Goal: Task Accomplishment & Management: Complete application form

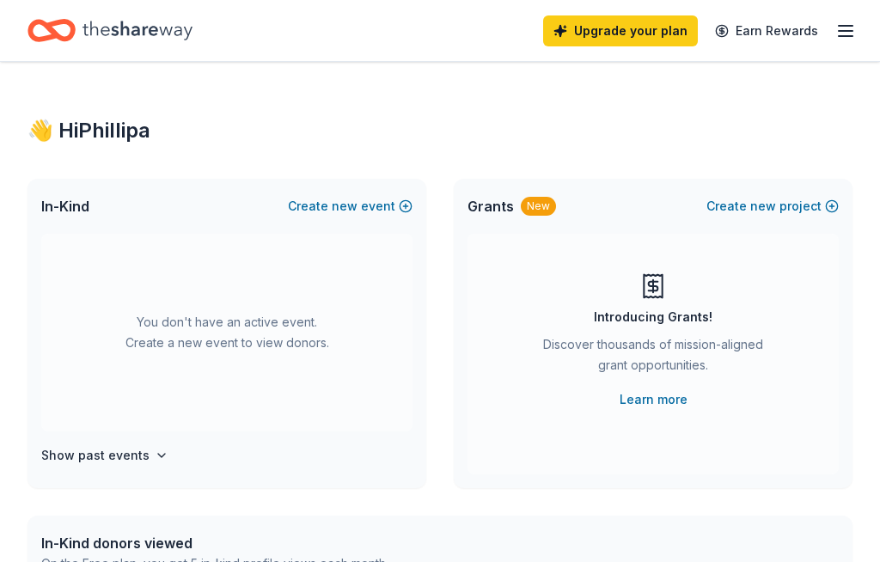
click at [357, 208] on span "new" at bounding box center [345, 206] width 26 height 21
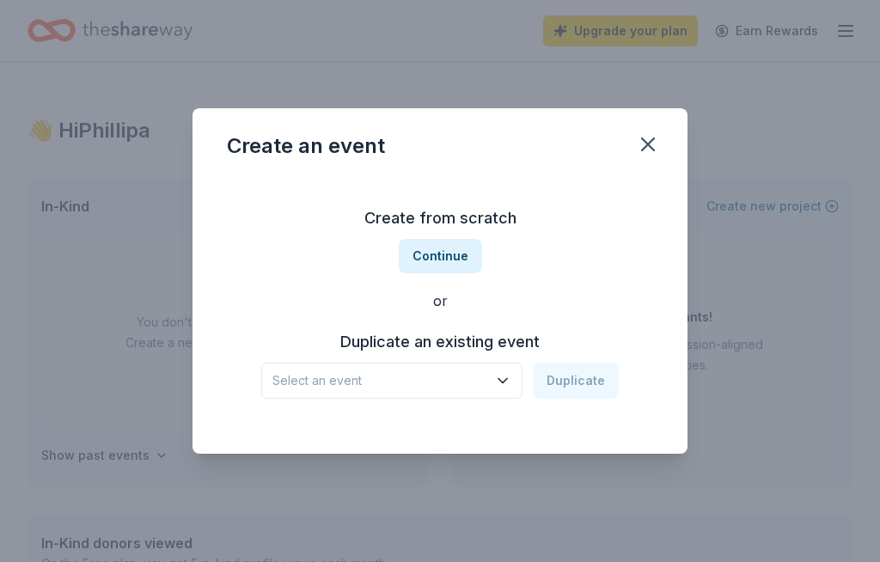
click at [454, 261] on button "Continue" at bounding box center [440, 256] width 83 height 34
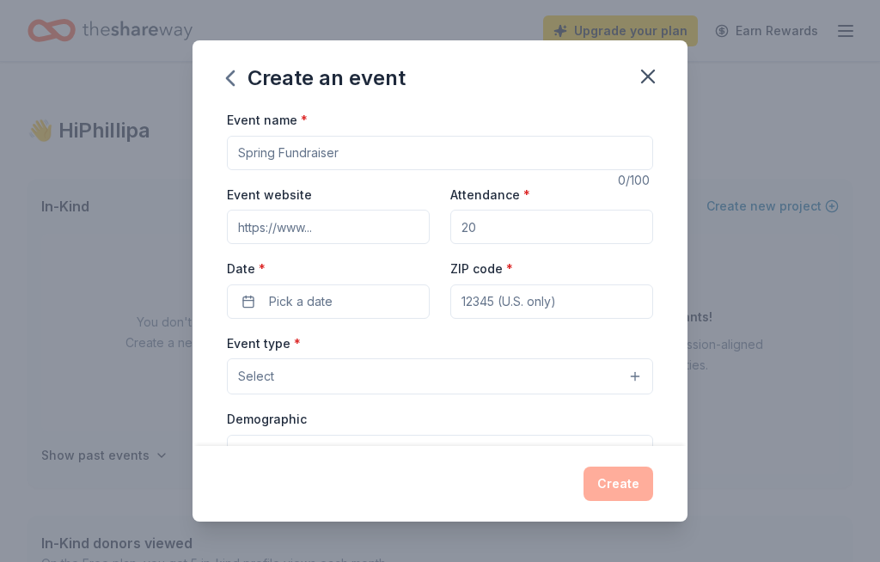
click at [388, 161] on input "Event name *" at bounding box center [440, 153] width 426 height 34
type input "D"
type input "TCC Dream Team Breakfast Partnership"
click at [381, 231] on input "Event website" at bounding box center [328, 227] width 203 height 34
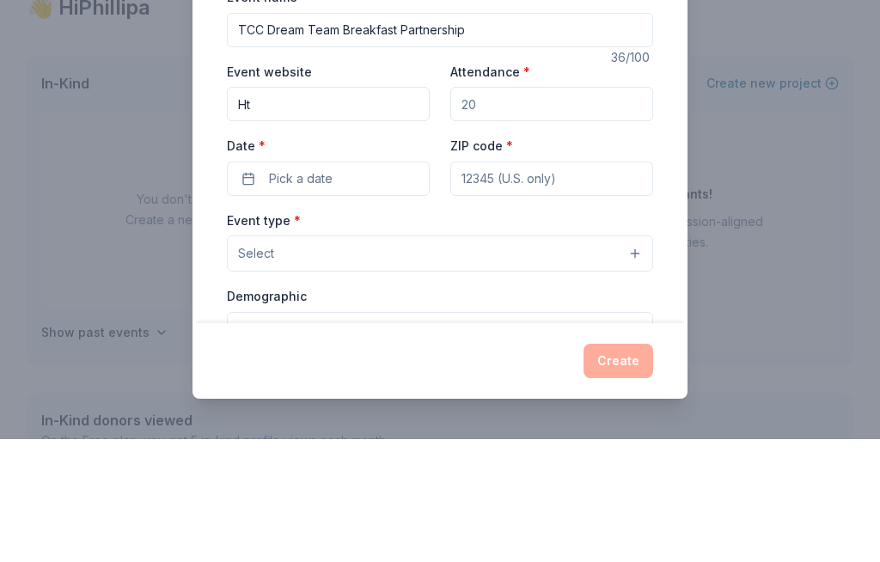
type input "H"
type input "https/[DOMAIN_NAME]"
click at [539, 210] on input "Attendance *" at bounding box center [551, 227] width 203 height 34
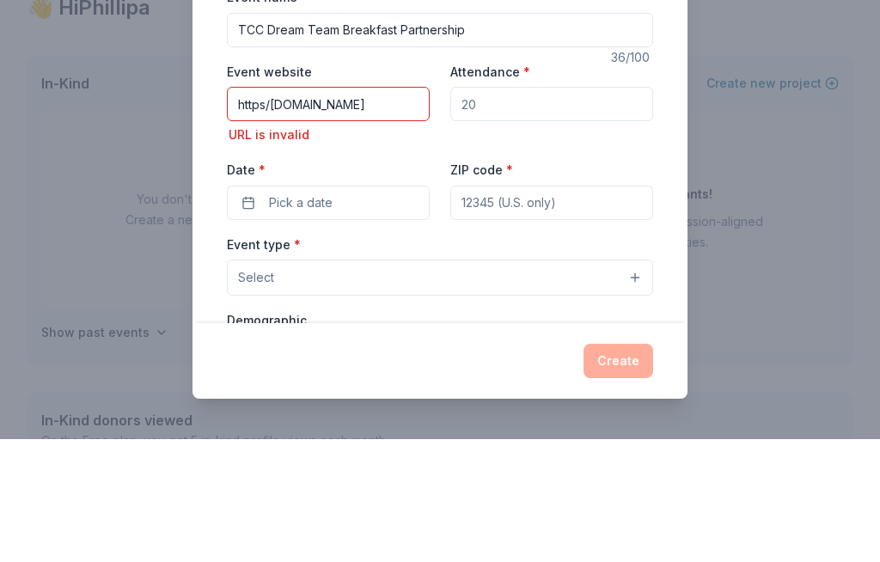
click at [526, 210] on input "Attendance *" at bounding box center [551, 227] width 203 height 34
click at [509, 210] on input "Attendance *" at bounding box center [551, 227] width 203 height 34
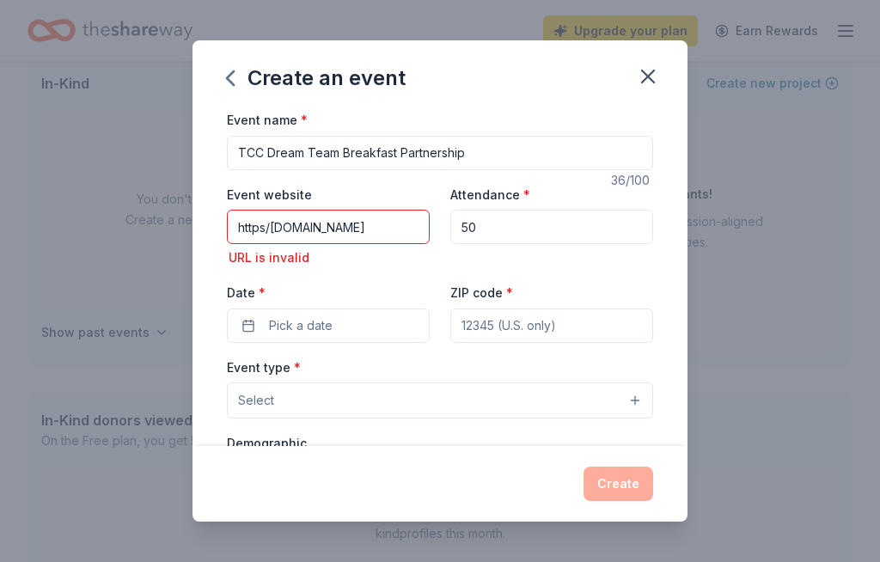
type input "50"
click at [364, 231] on input "https/[DOMAIN_NAME]" at bounding box center [328, 227] width 203 height 34
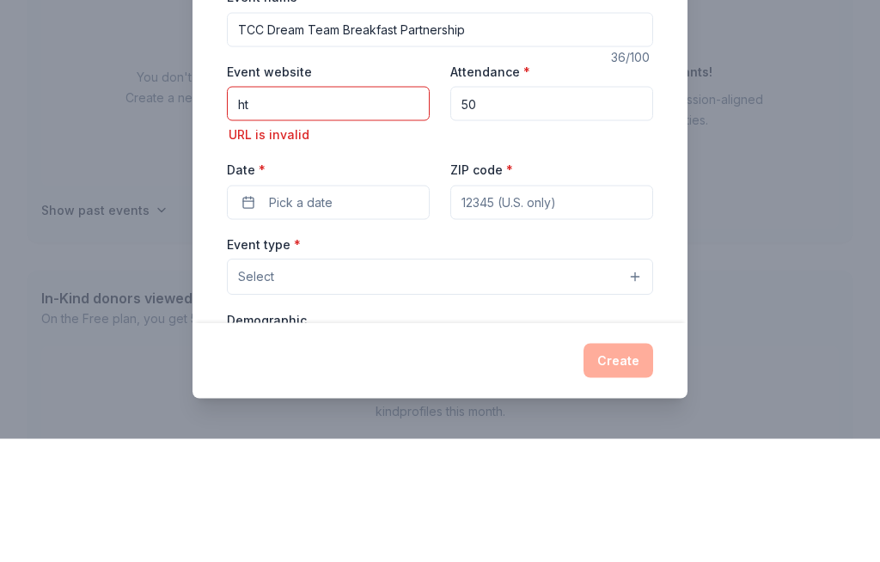
type input "h"
type input "M"
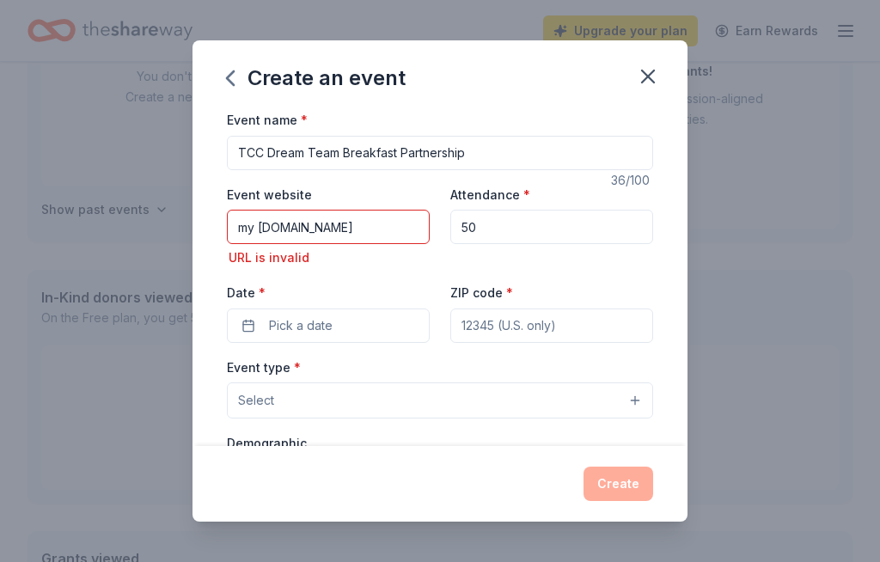
click at [329, 230] on input "my [DOMAIN_NAME]" at bounding box center [328, 227] width 203 height 34
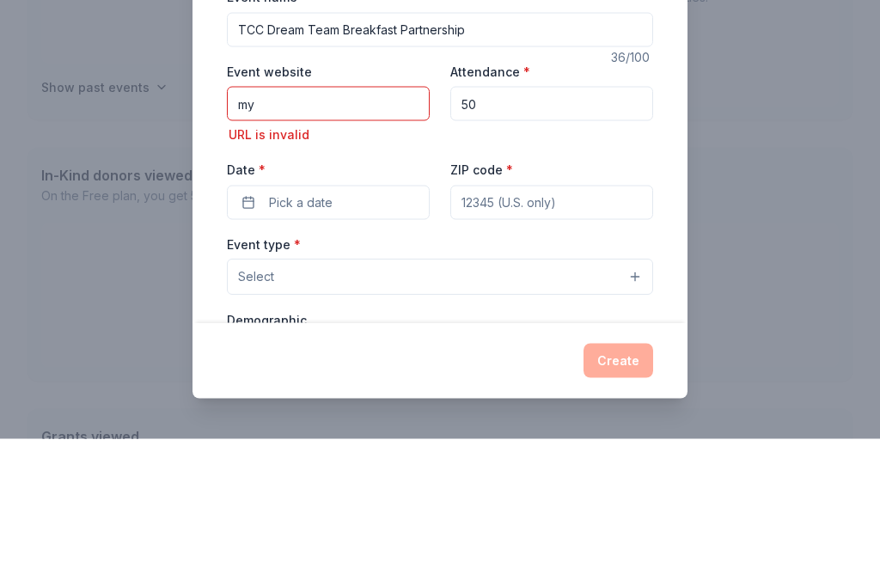
type input "m"
click at [325, 210] on input "[DOMAIN_NAME]" at bounding box center [328, 227] width 203 height 34
type input "m"
click at [247, 210] on input "Event website" at bounding box center [328, 227] width 203 height 34
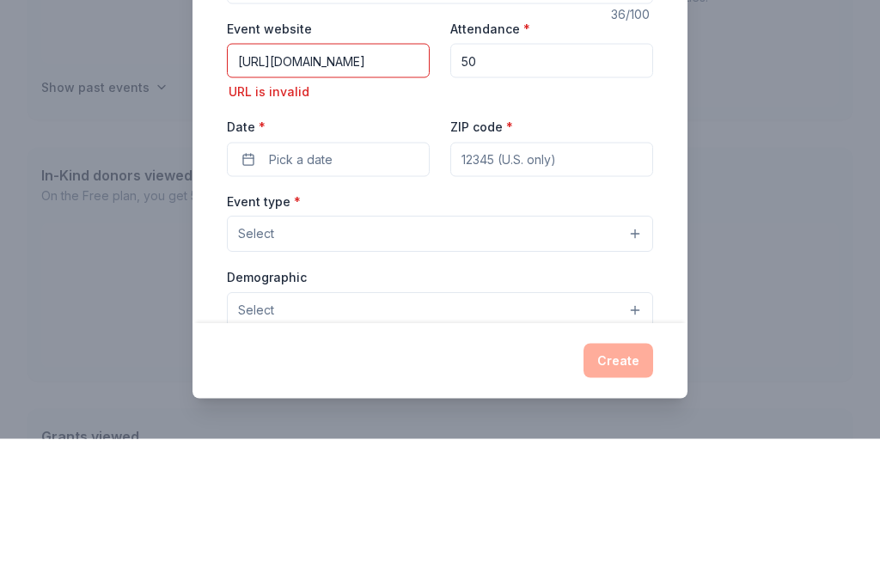
scroll to position [48, 0]
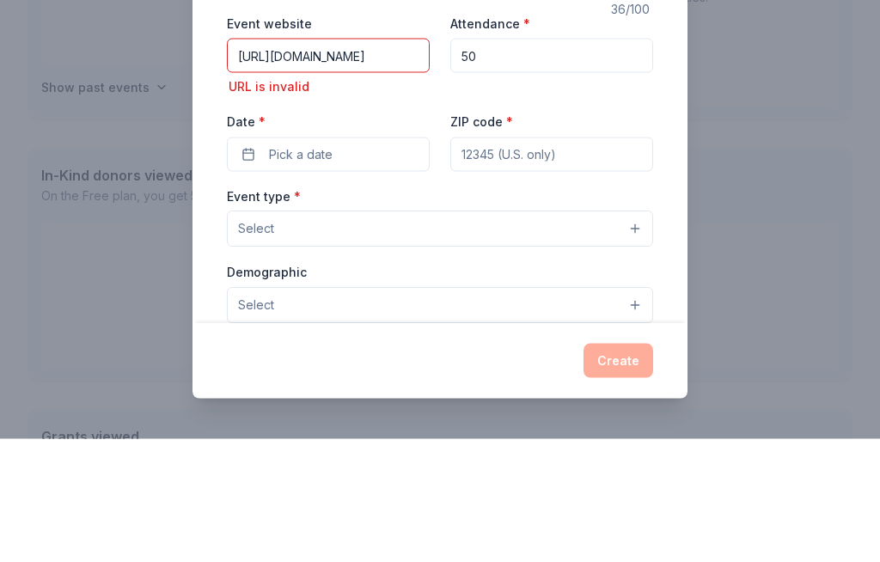
type input "[URL][DOMAIN_NAME]"
click at [374, 156] on div "Event name * TCC Dream Team Breakfast Partnership 36 /100 Event website [URL][D…" at bounding box center [440, 470] width 426 height 818
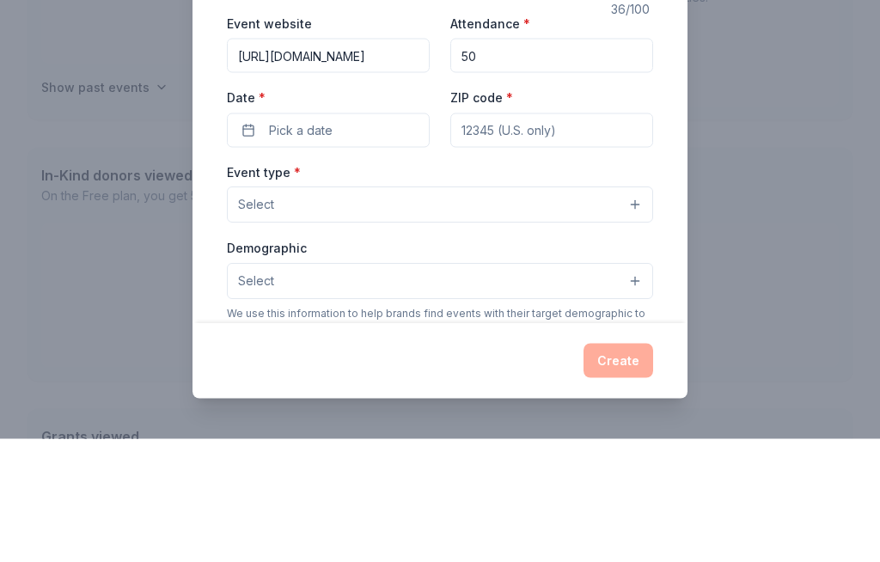
scroll to position [369, 0]
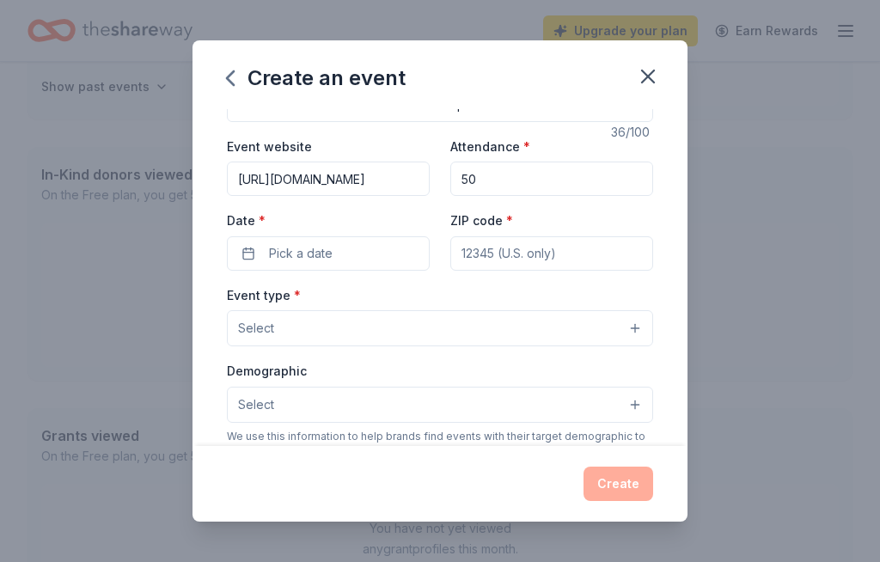
click at [357, 257] on button "Pick a date" at bounding box center [328, 253] width 203 height 34
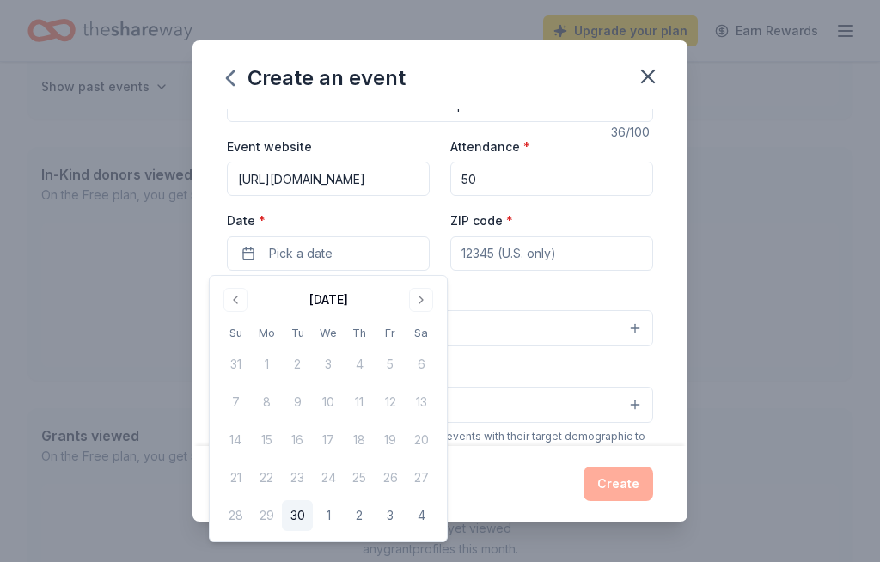
click at [656, 217] on div "Event name * TCC Dream Team Breakfast Partnership 36 /100 Event website [URL][D…" at bounding box center [439, 277] width 495 height 337
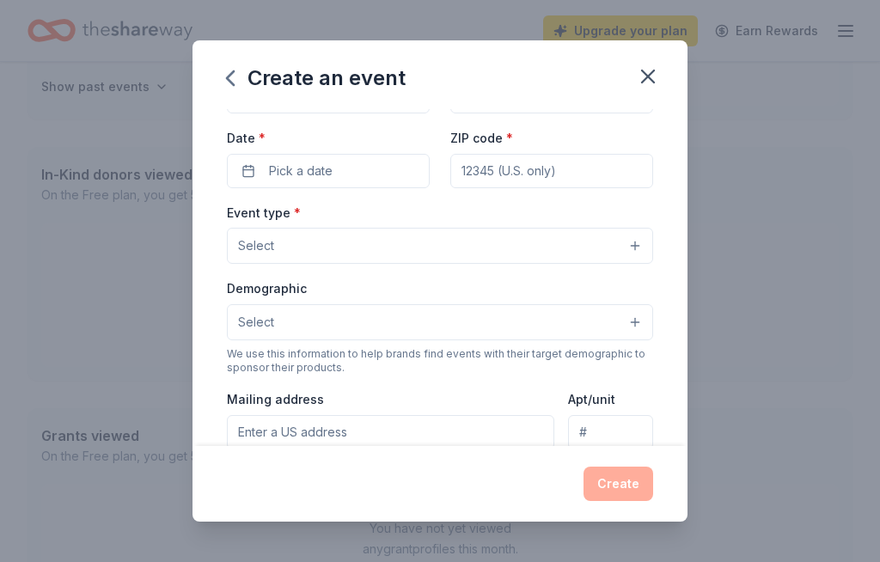
scroll to position [139, 0]
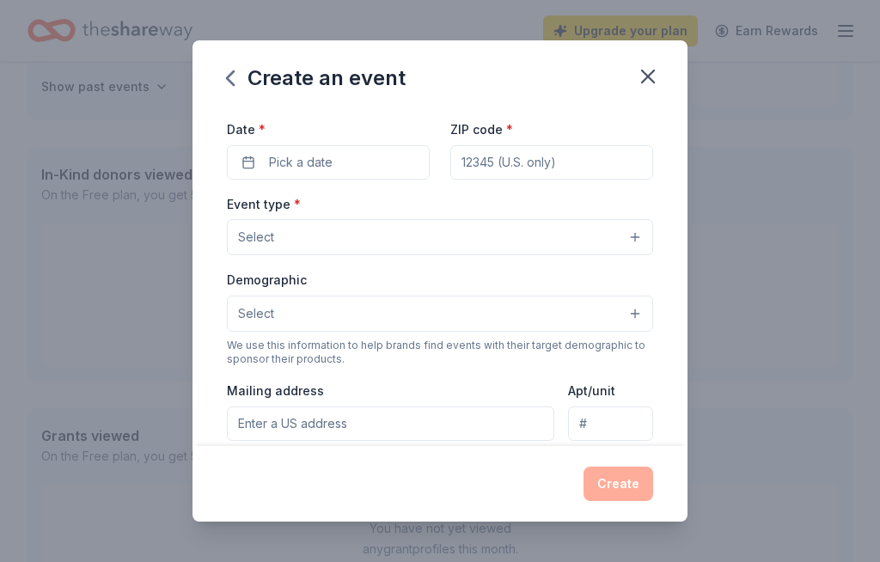
click at [636, 243] on button "Select" at bounding box center [440, 237] width 426 height 36
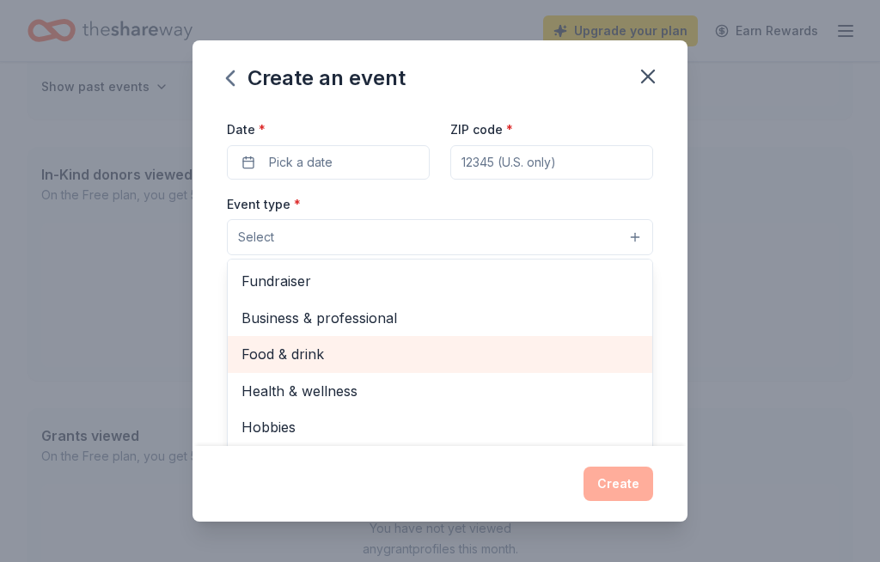
click at [308, 353] on span "Food & drink" at bounding box center [439, 354] width 397 height 22
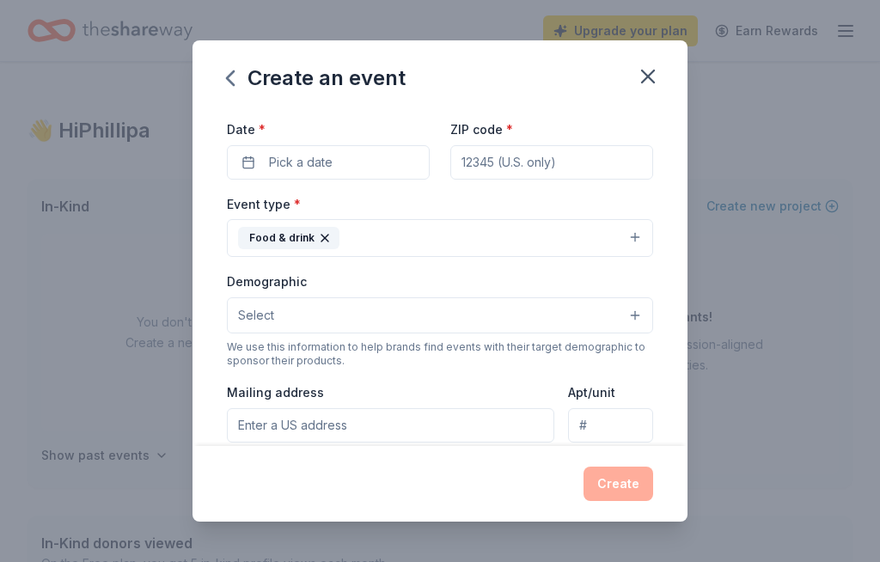
click at [340, 165] on button "Pick a date" at bounding box center [328, 162] width 203 height 34
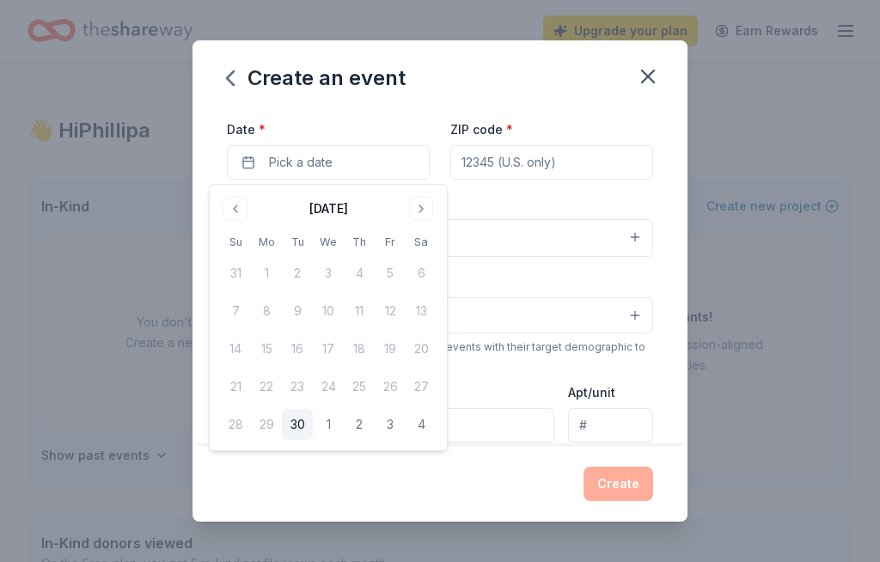
click at [424, 209] on button "Go to next month" at bounding box center [421, 209] width 24 height 24
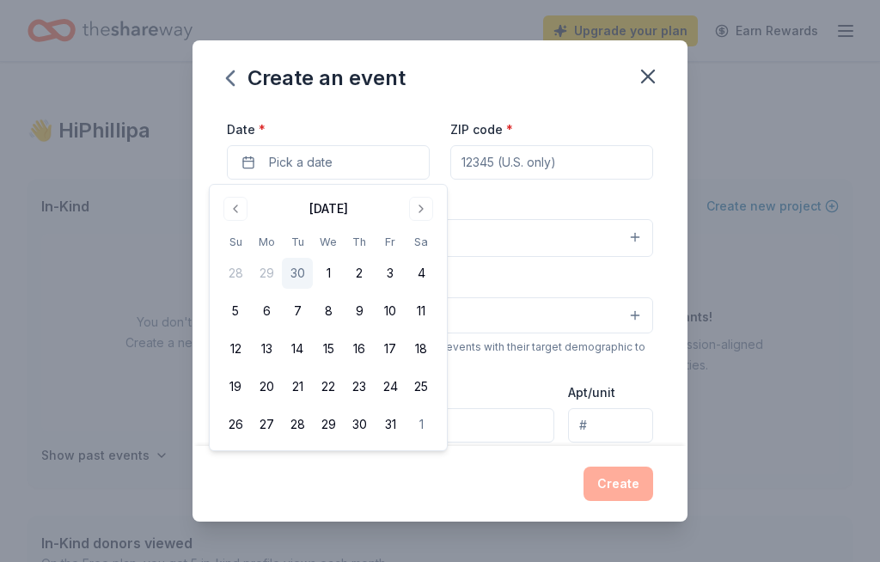
click at [243, 308] on button "5" at bounding box center [235, 311] width 31 height 31
click at [583, 168] on input "ZIP code *" at bounding box center [551, 162] width 203 height 34
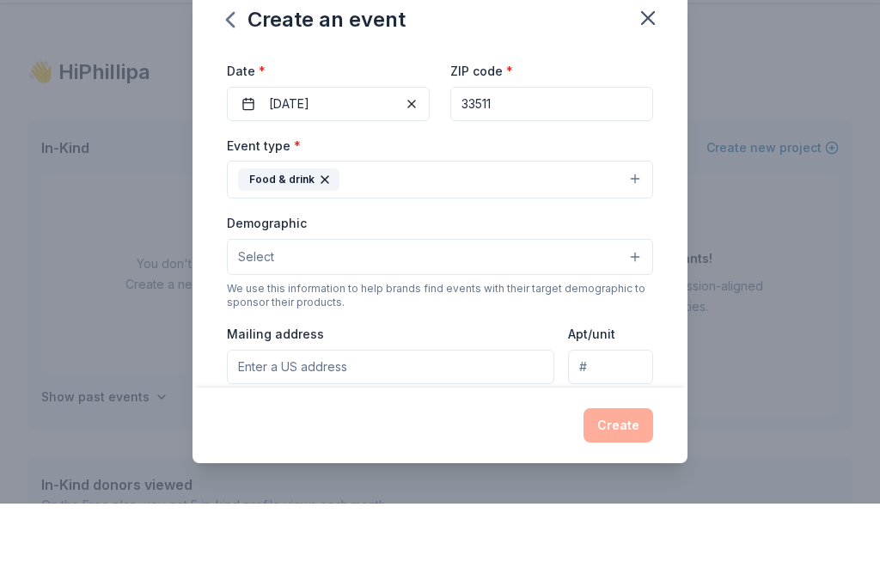
scroll to position [58, 0]
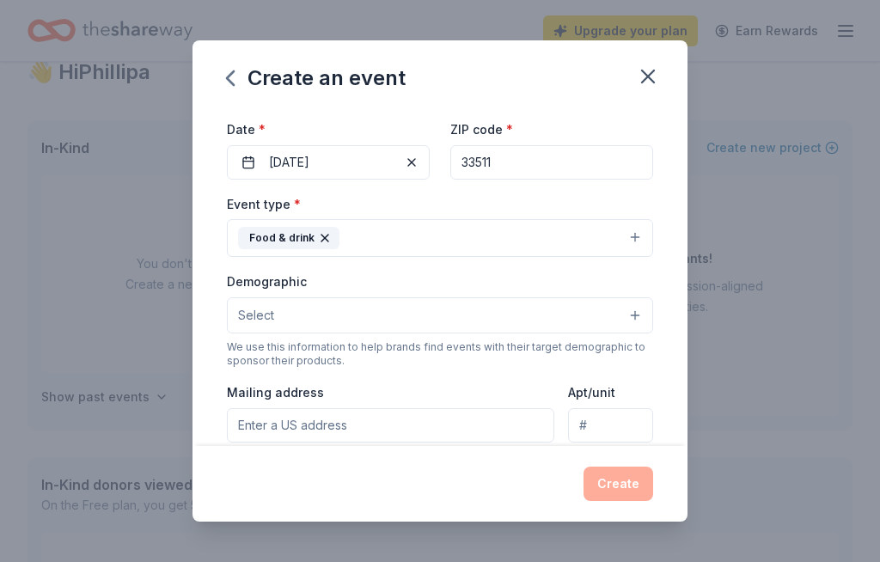
type input "33511"
click at [639, 315] on button "Select" at bounding box center [440, 315] width 426 height 36
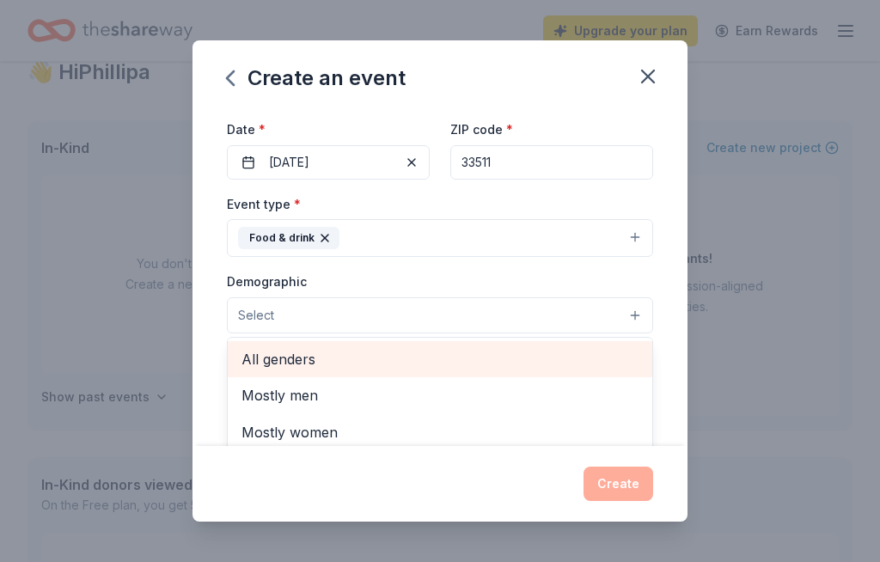
click at [303, 363] on span "All genders" at bounding box center [439, 359] width 397 height 22
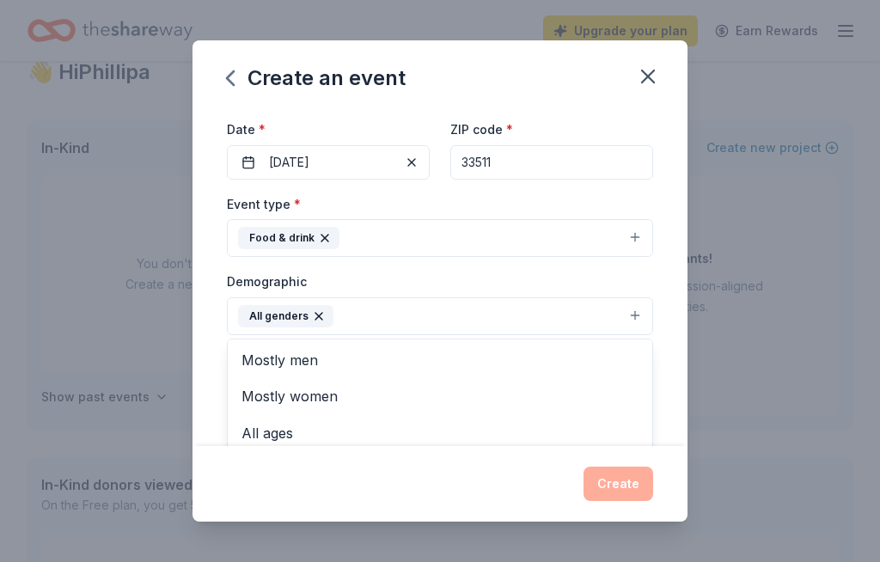
scroll to position [2, 0]
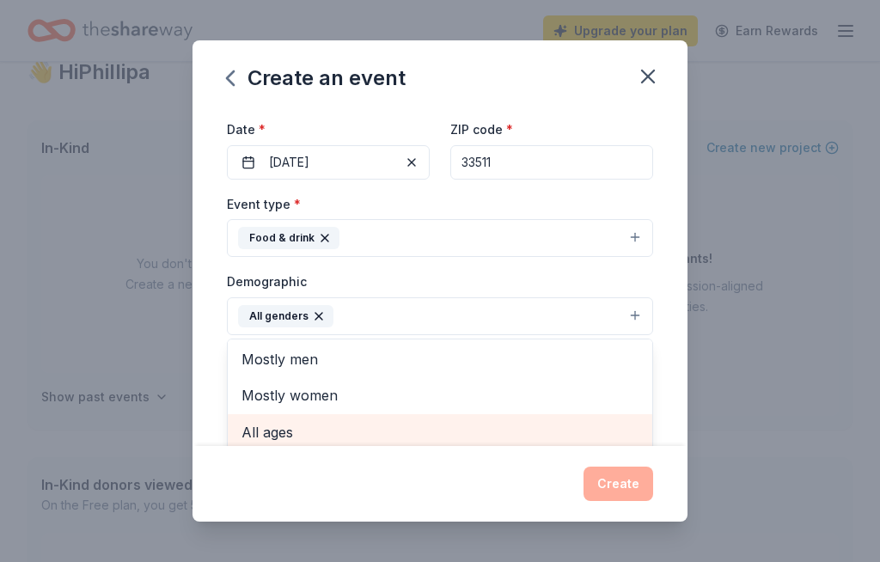
click at [288, 426] on span "All ages" at bounding box center [439, 432] width 397 height 22
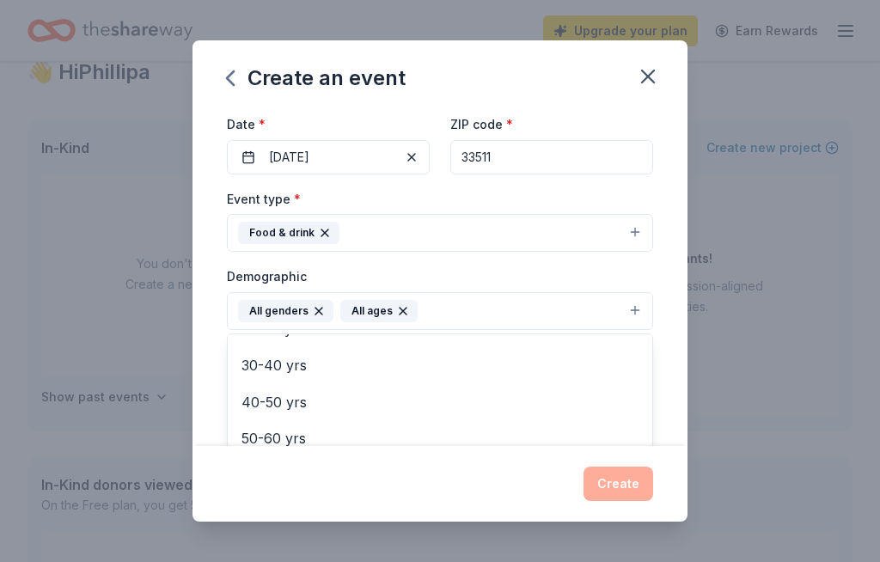
scroll to position [147, 0]
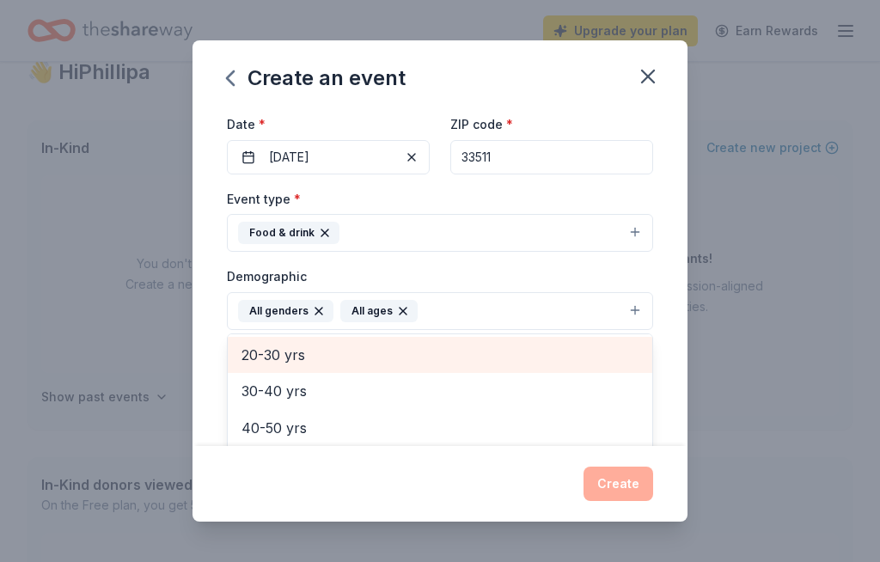
click at [301, 352] on span "20-30 yrs" at bounding box center [439, 355] width 397 height 22
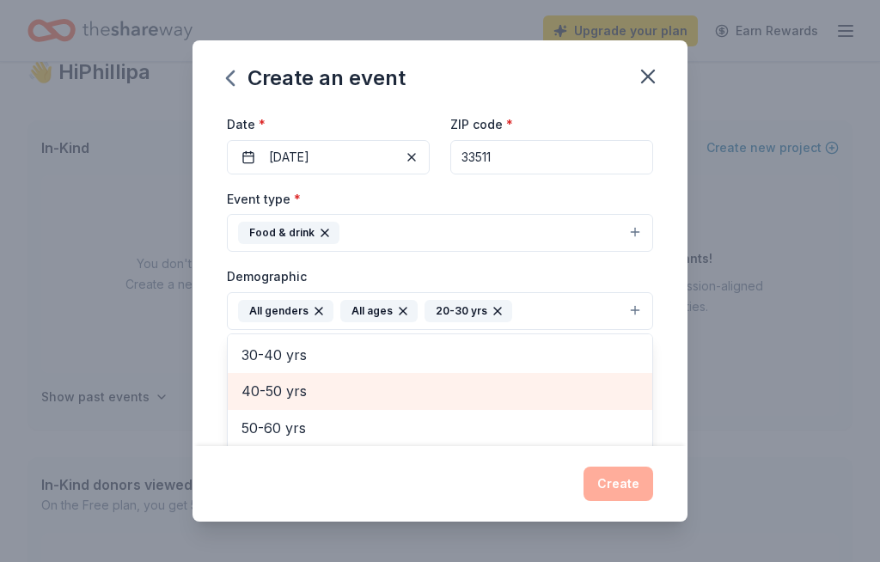
click at [301, 386] on span "40-50 yrs" at bounding box center [439, 391] width 397 height 22
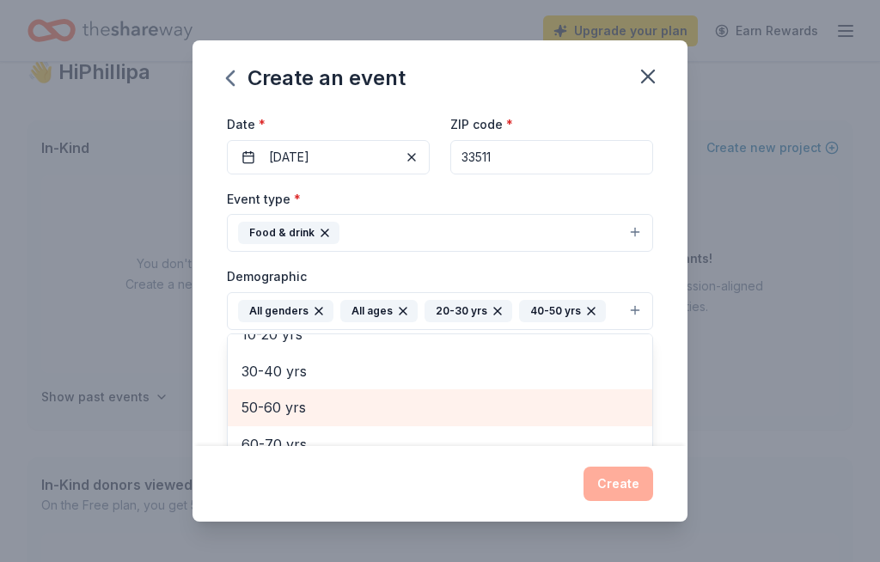
scroll to position [127, 0]
click at [315, 416] on span "50-60 yrs" at bounding box center [439, 410] width 397 height 22
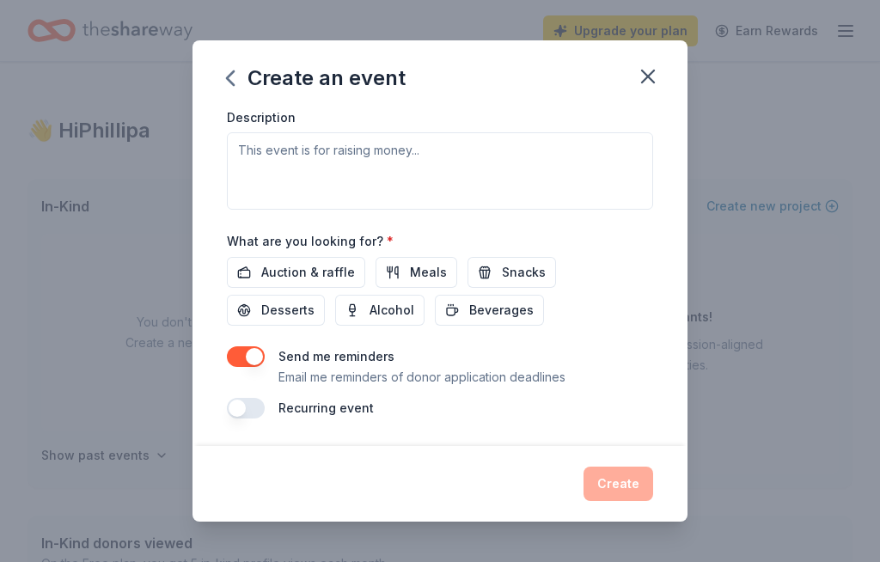
scroll to position [519, 0]
click at [440, 314] on div "Auction & raffle Meals Snacks Desserts Alcohol Beverages" at bounding box center [440, 291] width 426 height 69
click at [435, 320] on button "Beverages" at bounding box center [489, 310] width 109 height 31
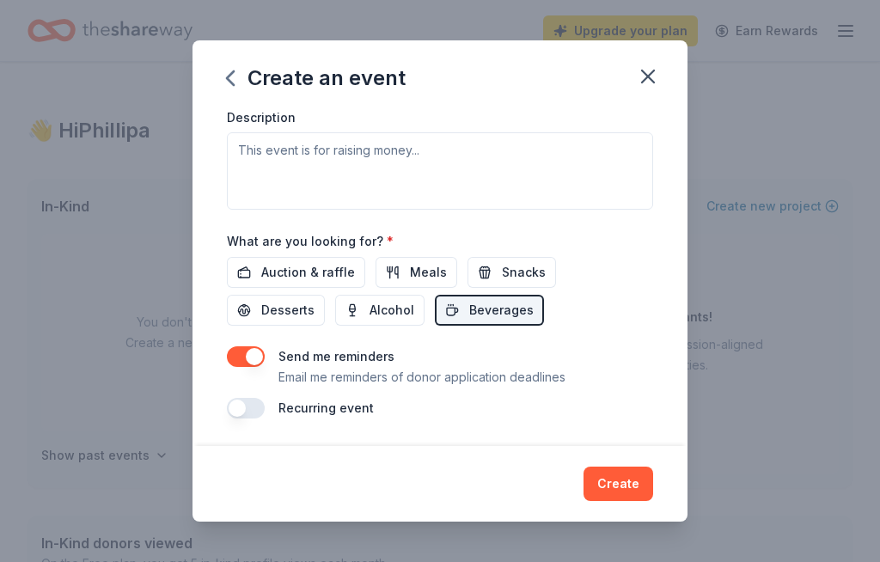
click at [435, 325] on button "Beverages" at bounding box center [489, 310] width 109 height 31
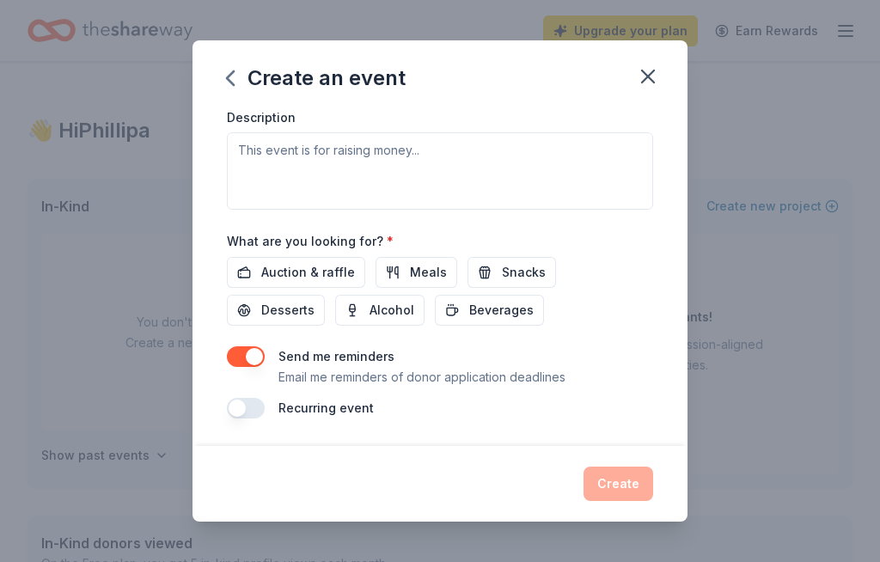
click at [435, 314] on button "Beverages" at bounding box center [489, 310] width 109 height 31
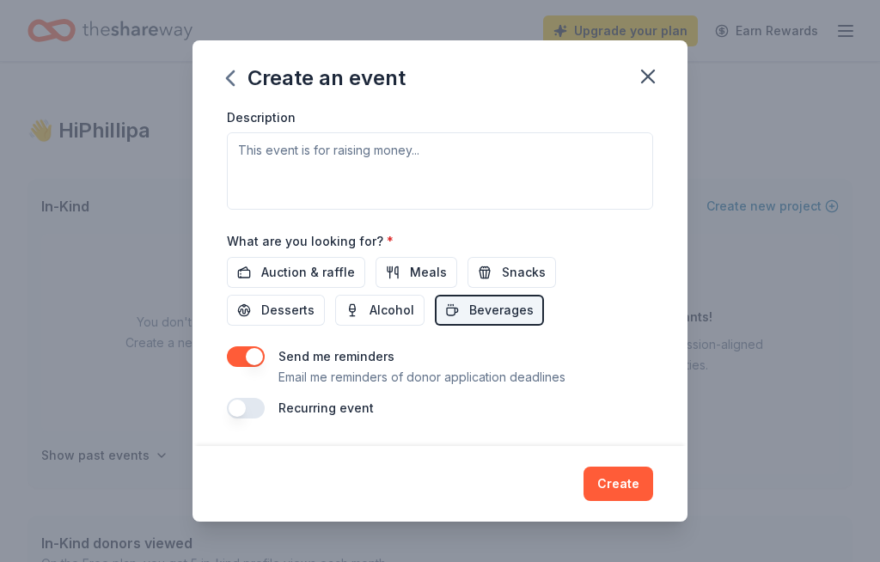
click at [440, 313] on div "Auction & raffle Meals Snacks Desserts Alcohol Beverages" at bounding box center [440, 291] width 426 height 69
click at [435, 304] on button "Beverages" at bounding box center [489, 310] width 109 height 31
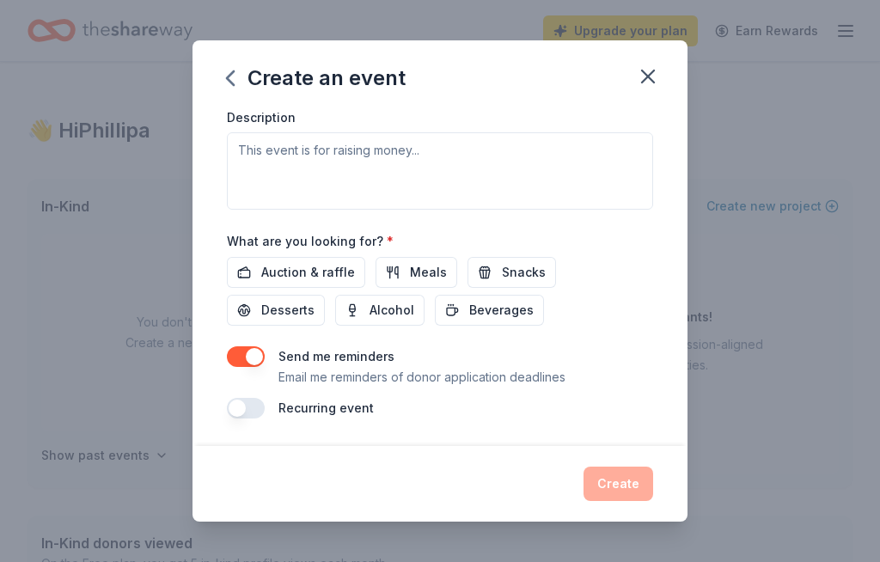
click at [448, 281] on button "Meals" at bounding box center [416, 272] width 82 height 31
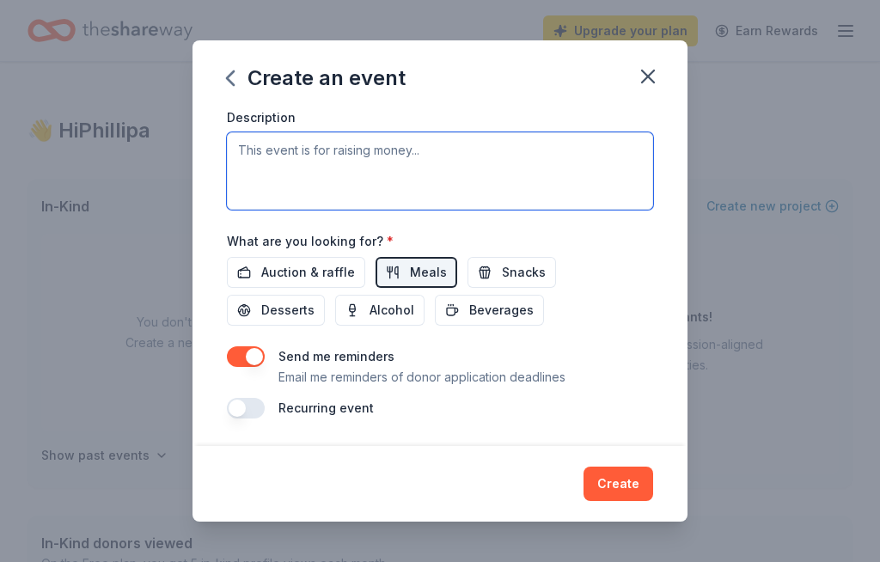
click at [262, 159] on textarea at bounding box center [440, 170] width 426 height 77
click at [255, 151] on textarea at bounding box center [440, 170] width 426 height 77
paste textarea "We are reaching out to local community-minded businesses like [Restaurant Name]…"
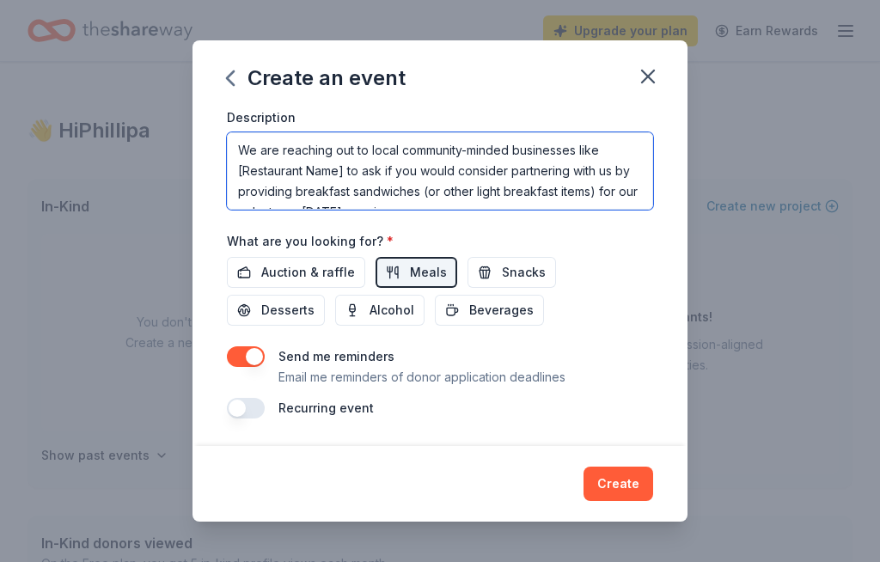
scroll to position [0, 0]
click at [354, 170] on textarea "We are reaching out to local community-minded businesses like [Restaurant Name]…" at bounding box center [440, 170] width 426 height 77
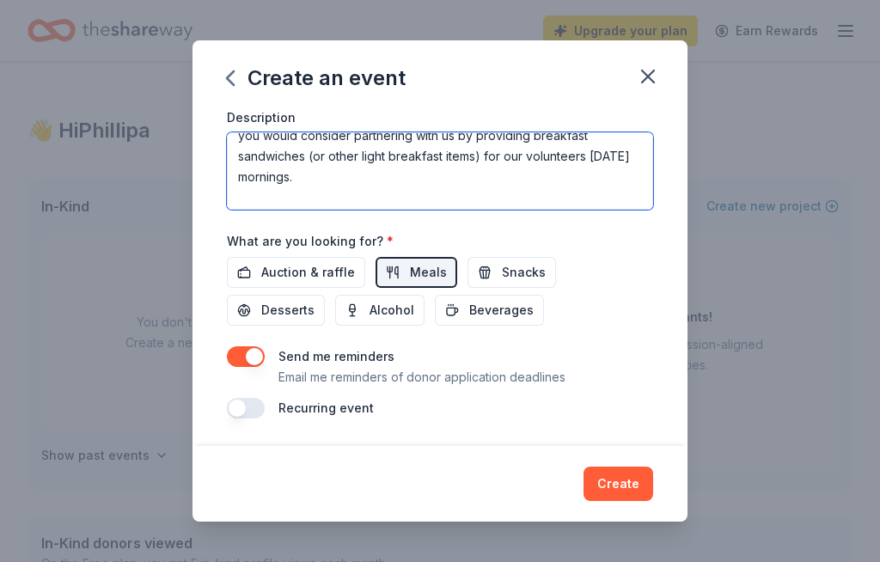
scroll to position [38, 0]
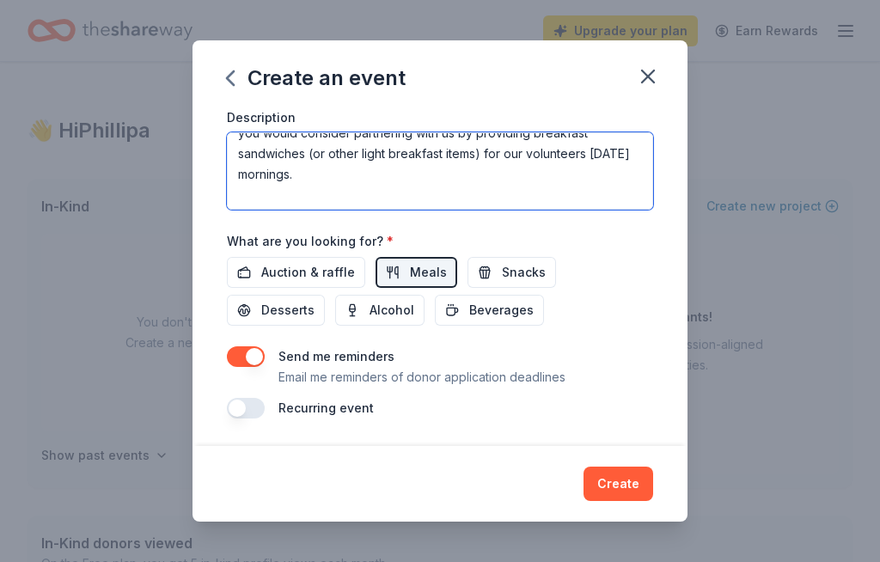
click at [368, 177] on textarea "We are reaching out to local community-minded businesses to ask if you would co…" at bounding box center [440, 170] width 426 height 77
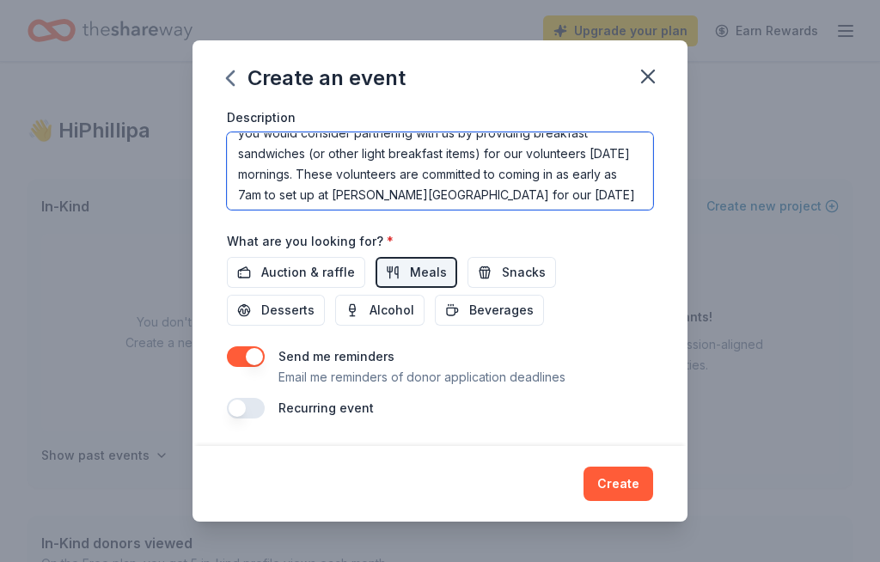
scroll to position [53, 0]
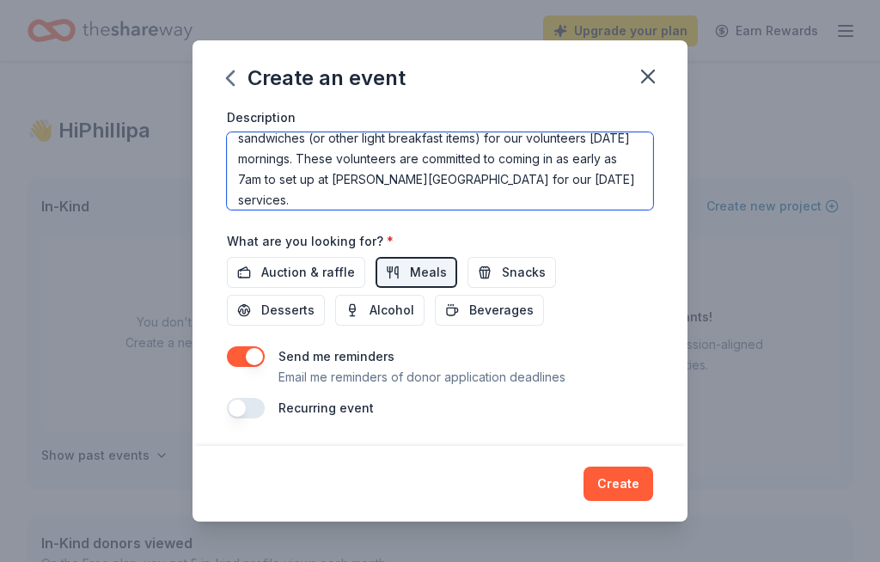
click at [501, 177] on textarea "We are reaching out to local community-minded businesses to ask if you would co…" at bounding box center [440, 170] width 426 height 77
click at [580, 177] on textarea "We are reaching out to local community-minded businesses to ask if you would co…" at bounding box center [440, 170] width 426 height 77
click at [585, 180] on textarea "We are reaching out to local community-minded businesses to ask if you would co…" at bounding box center [440, 170] width 426 height 77
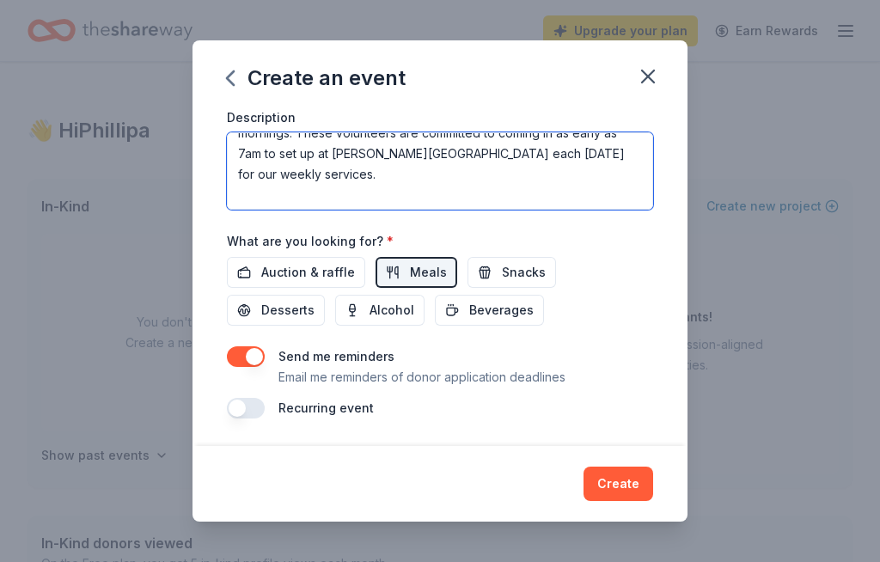
scroll to position [79, 0]
click at [415, 191] on textarea "We are reaching out to local community-minded businesses to ask if you would co…" at bounding box center [440, 170] width 426 height 77
click at [413, 169] on textarea "We are reaching out to local community-minded businesses to ask if you would co…" at bounding box center [440, 170] width 426 height 77
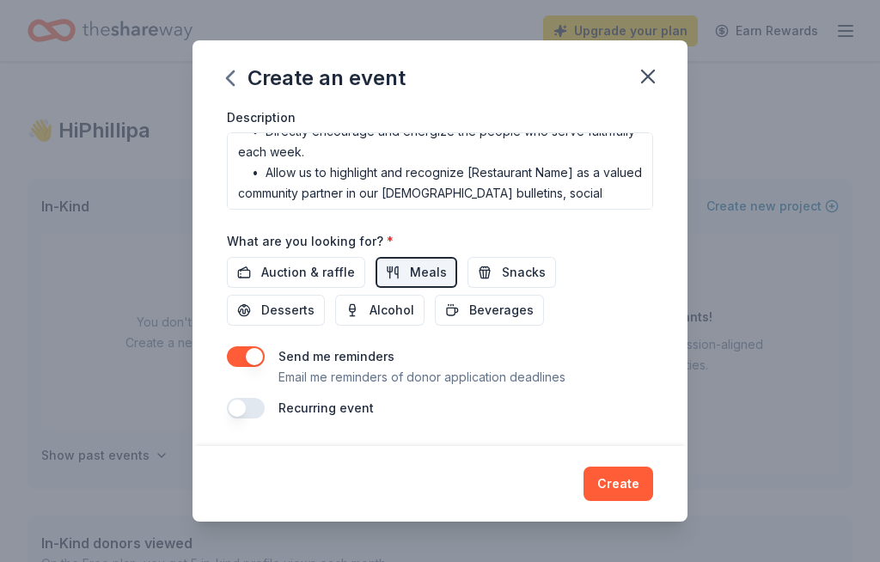
scroll to position [186, 0]
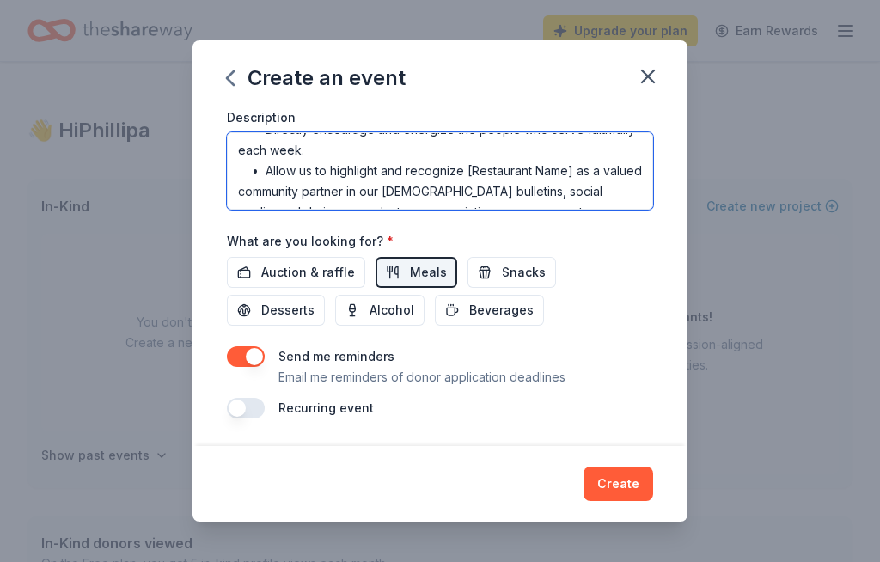
click at [575, 166] on textarea "We are reaching out to local community-minded businesses to ask if you would co…" at bounding box center [440, 170] width 426 height 77
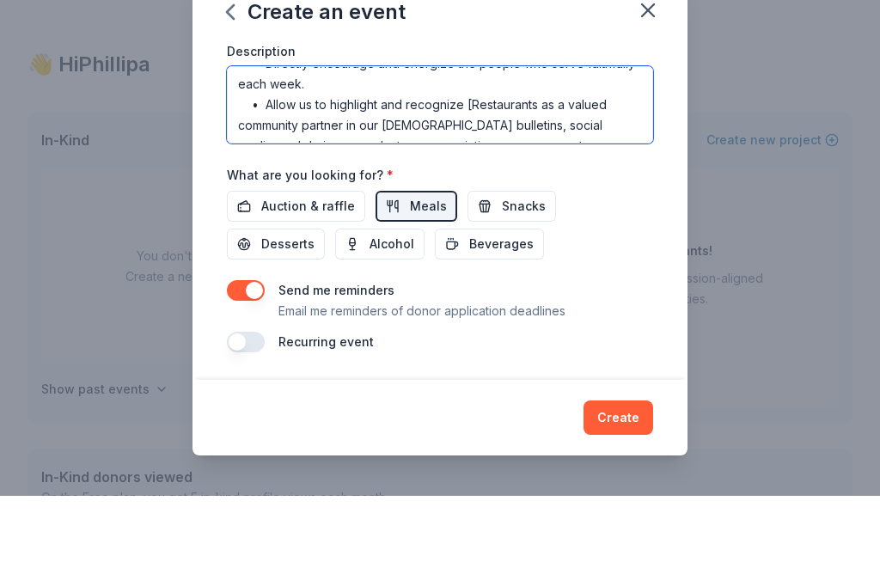
click at [476, 132] on textarea "We are reaching out to local community-minded businesses to ask if you would co…" at bounding box center [440, 170] width 426 height 77
click at [473, 132] on textarea "We are reaching out to local community-minded businesses to ask if you would co…" at bounding box center [440, 170] width 426 height 77
click at [472, 132] on textarea "We are reaching out to local community-minded businesses to ask if you would co…" at bounding box center [440, 170] width 426 height 77
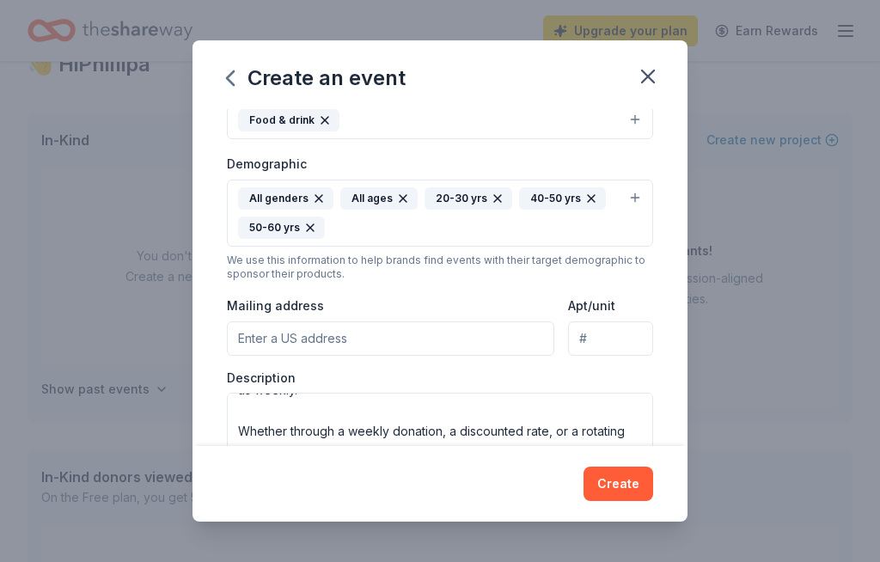
scroll to position [256, 0]
type textarea "We are reaching out to local community-minded businesses to ask if you would co…"
click at [466, 336] on input "Mailing address" at bounding box center [390, 339] width 327 height 34
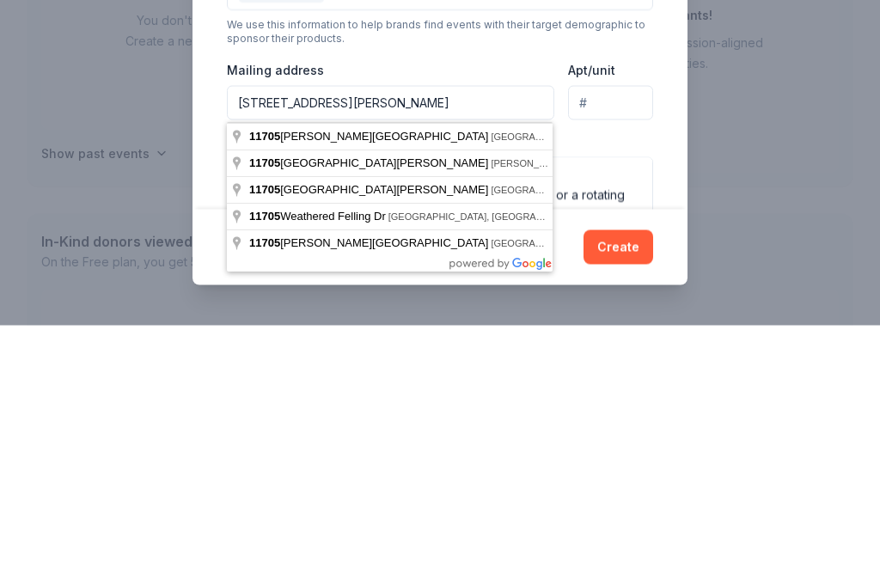
scroll to position [302, 0]
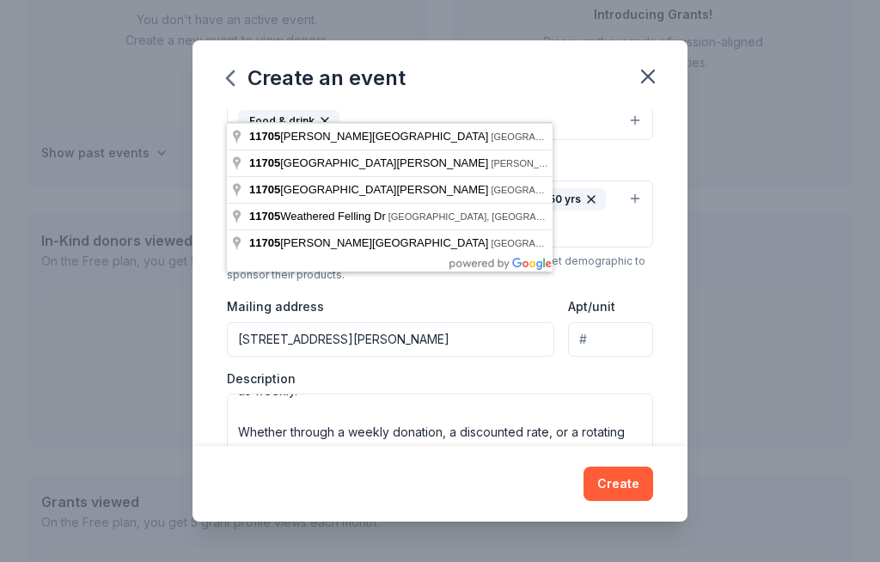
type input "[STREET_ADDRESS][PERSON_NAME]"
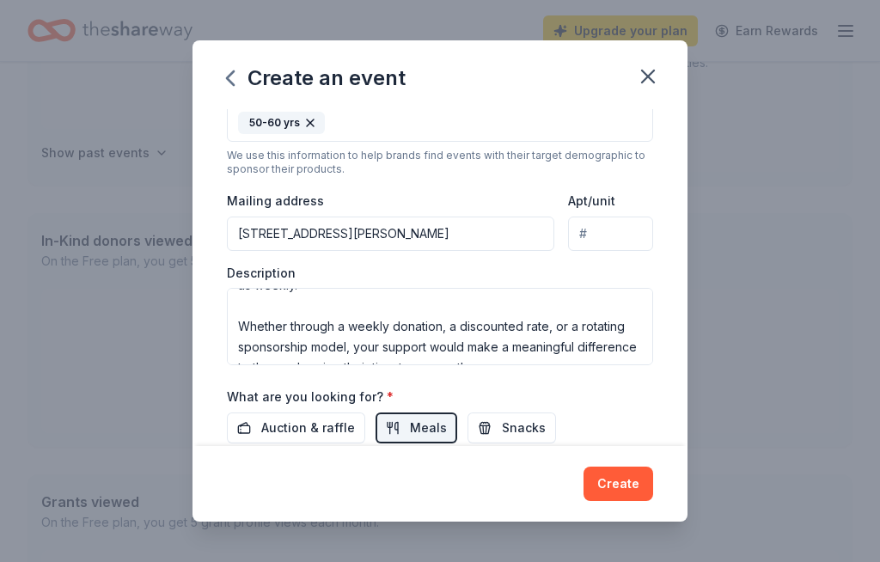
scroll to position [362, 0]
click at [619, 236] on input "Apt/unit" at bounding box center [610, 233] width 85 height 34
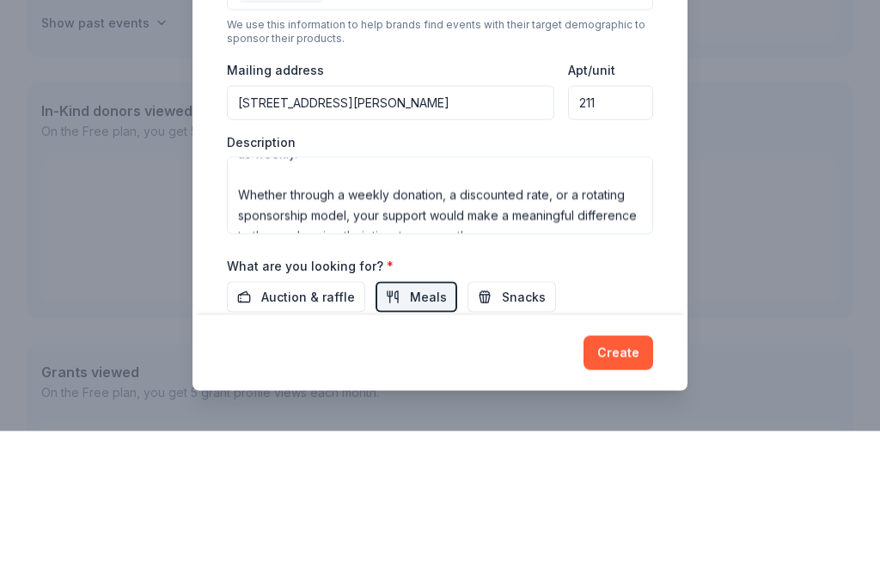
click at [582, 216] on input "211" at bounding box center [610, 233] width 85 height 34
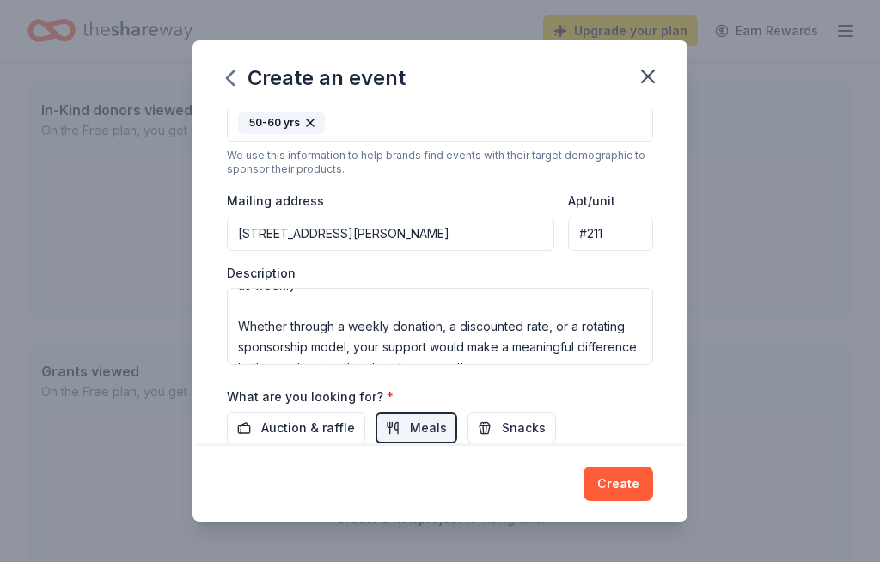
type input "#211"
click at [642, 485] on button "Create" at bounding box center [618, 483] width 70 height 34
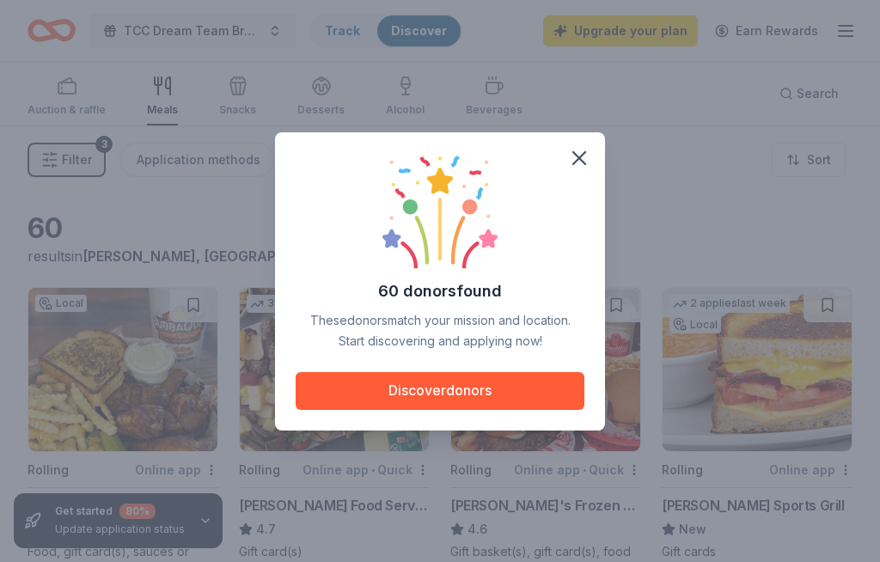
click at [588, 158] on icon "button" at bounding box center [579, 158] width 24 height 24
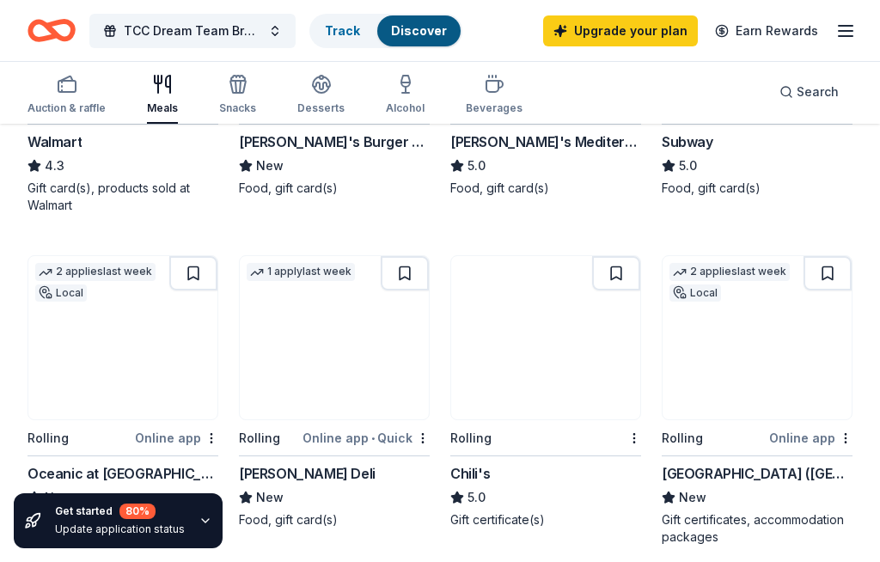
scroll to position [853, 0]
